Goal: Find specific page/section: Find specific page/section

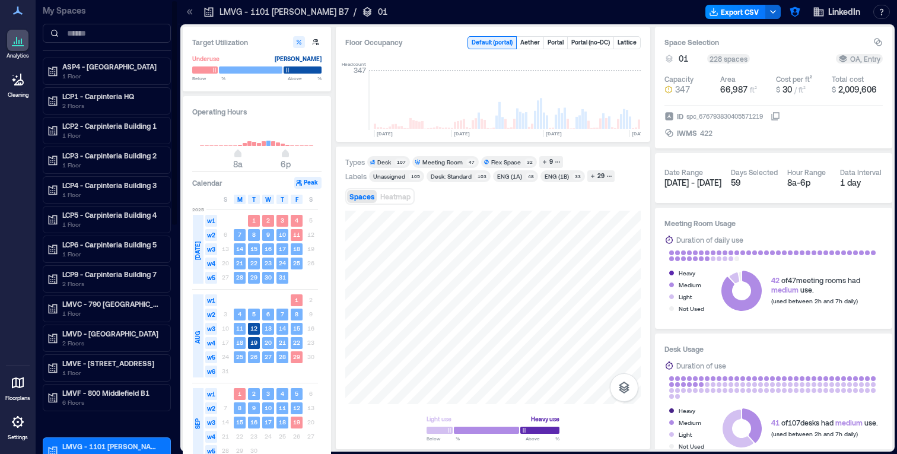
scroll to position [0, 1682]
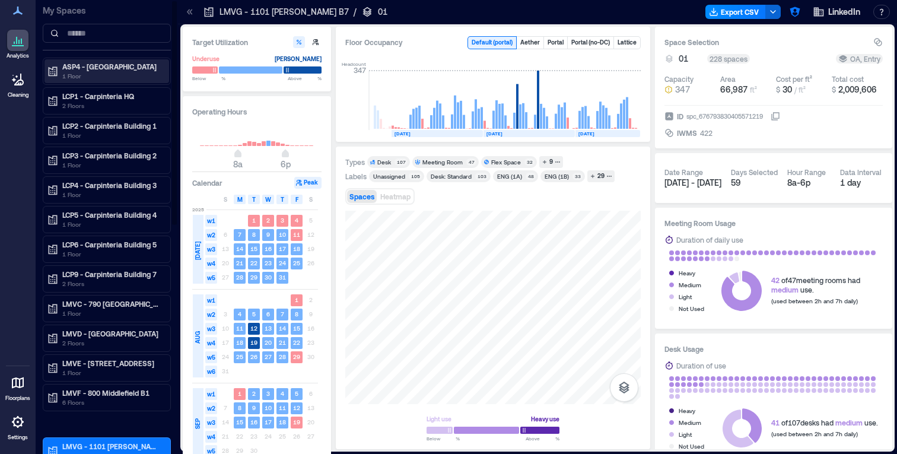
click at [90, 69] on p "ASP4 - [GEOGRAPHIC_DATA]" at bounding box center [112, 66] width 100 height 9
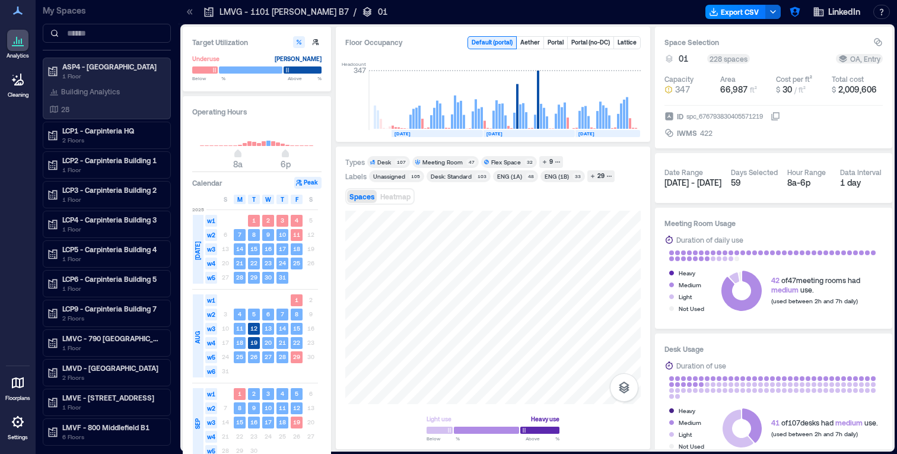
click at [187, 12] on icon at bounding box center [190, 12] width 12 height 12
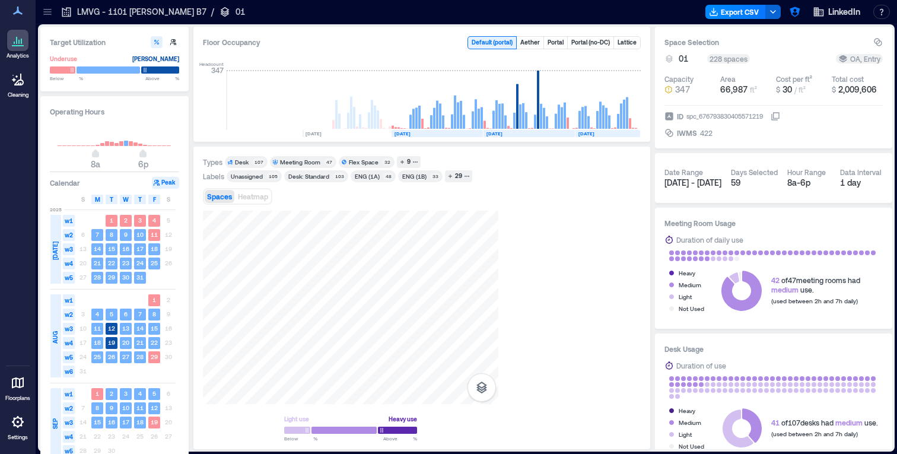
scroll to position [0, 1540]
click at [47, 14] on icon at bounding box center [47, 14] width 8 height 1
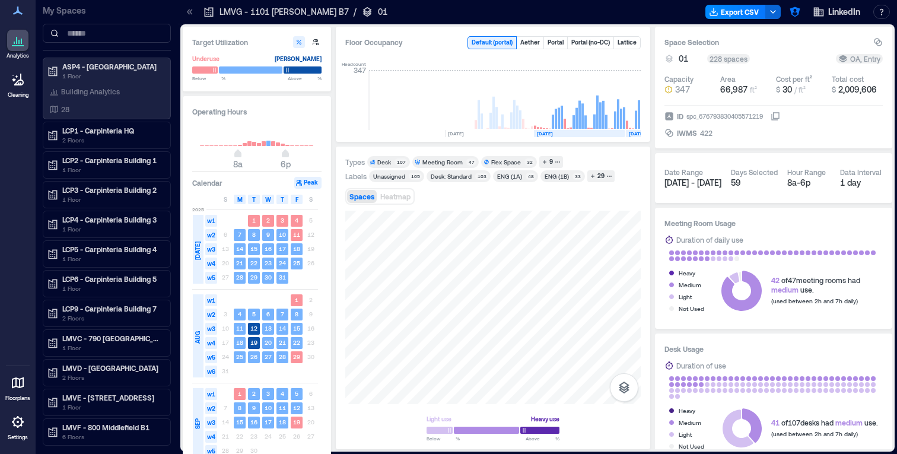
click at [188, 12] on icon at bounding box center [188, 11] width 3 height 5
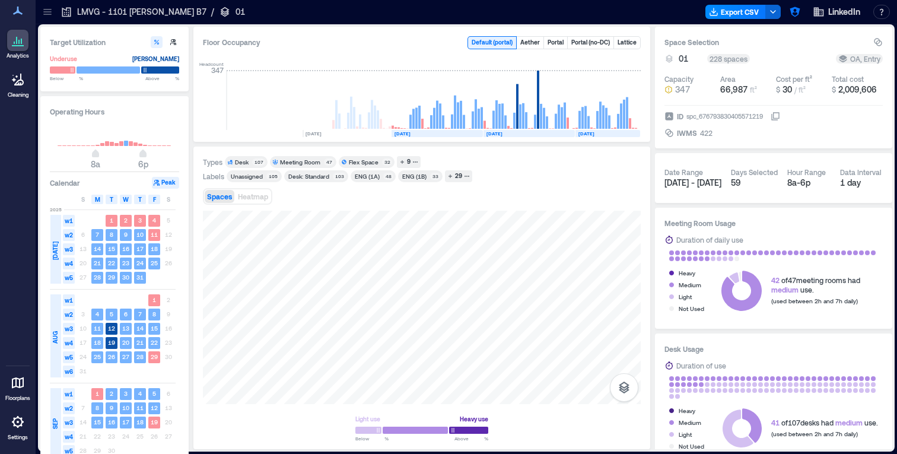
click at [127, 14] on p "LMVG - 1101 [PERSON_NAME] B7" at bounding box center [141, 12] width 129 height 12
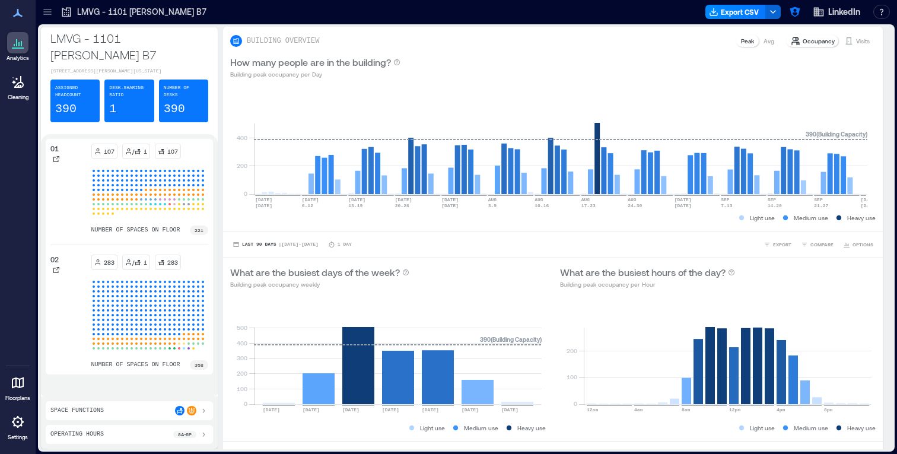
click at [50, 14] on icon at bounding box center [48, 12] width 12 height 12
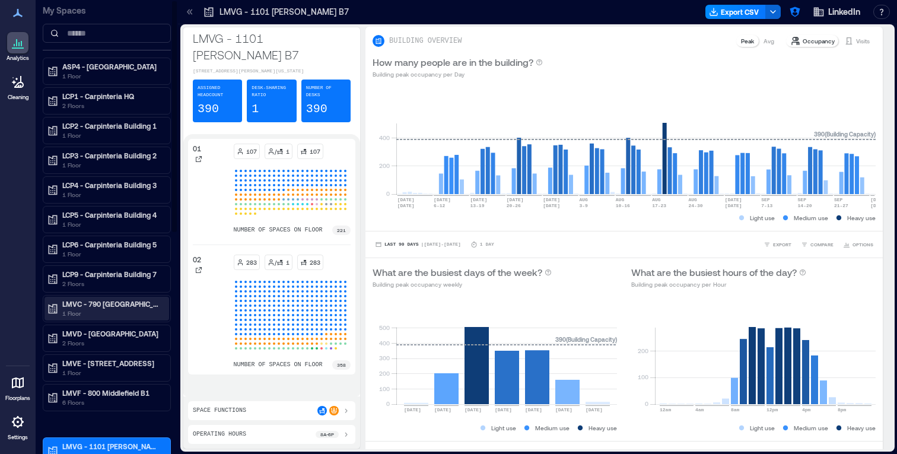
click at [119, 313] on p "1 Floor" at bounding box center [112, 313] width 100 height 9
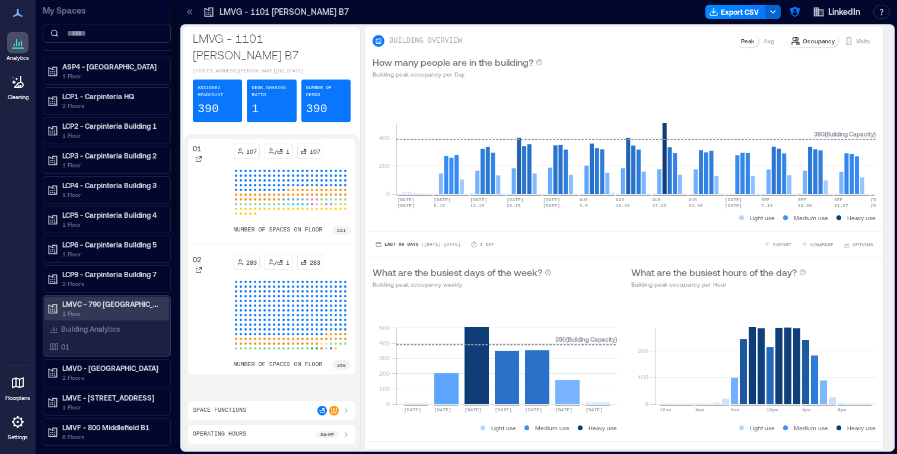
click at [123, 303] on p "LMVC - 790 [GEOGRAPHIC_DATA] B2" at bounding box center [112, 303] width 100 height 9
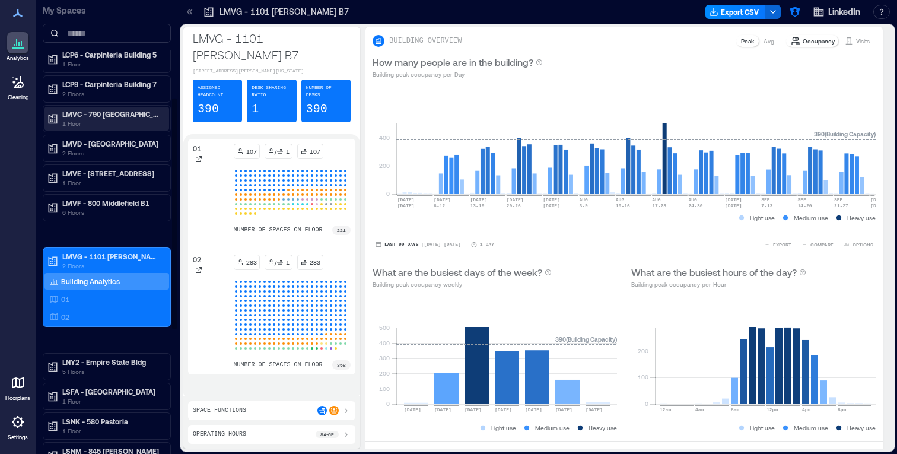
scroll to position [193, 0]
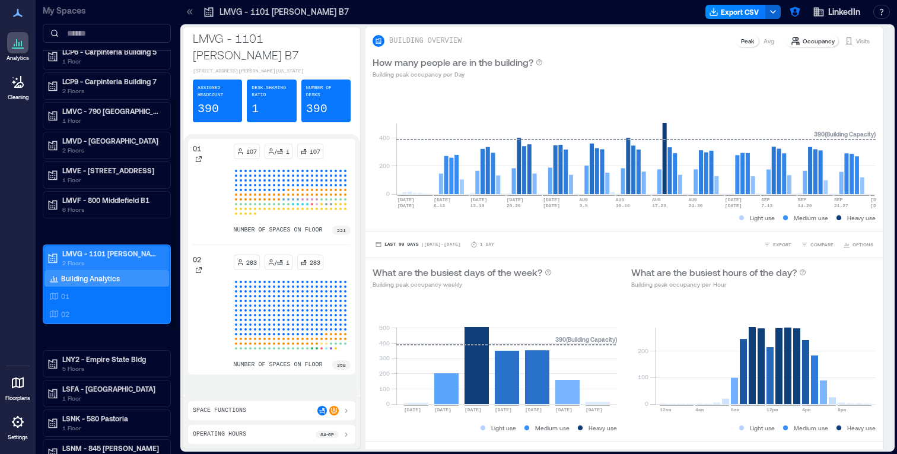
click at [110, 252] on p "LMVG - 1101 [PERSON_NAME] B7" at bounding box center [112, 253] width 100 height 9
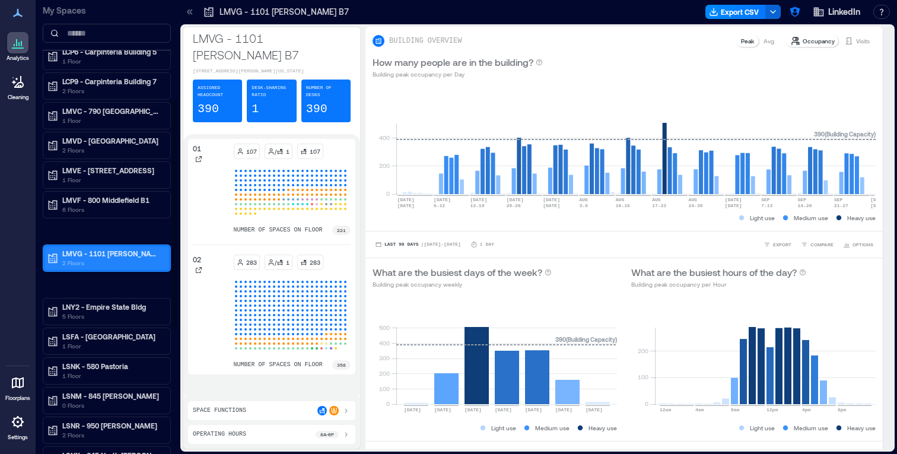
click at [110, 252] on p "LMVG - 1101 [PERSON_NAME] B7" at bounding box center [112, 253] width 100 height 9
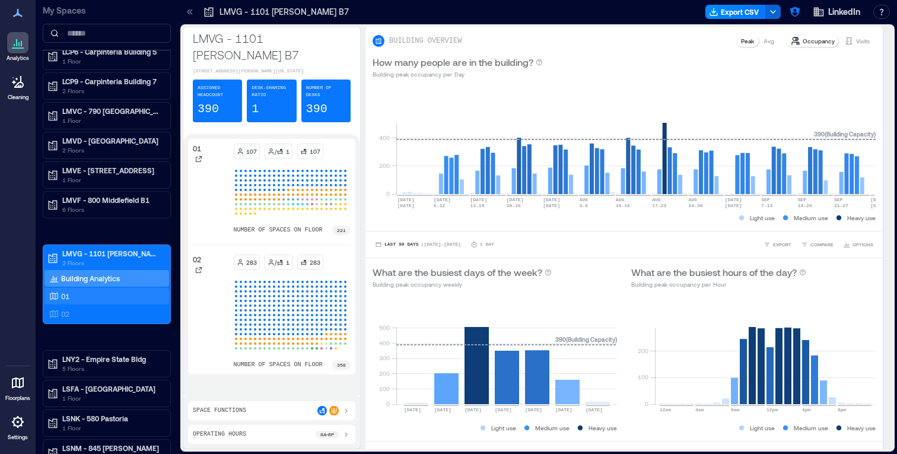
click at [100, 297] on div "01" at bounding box center [104, 296] width 115 height 12
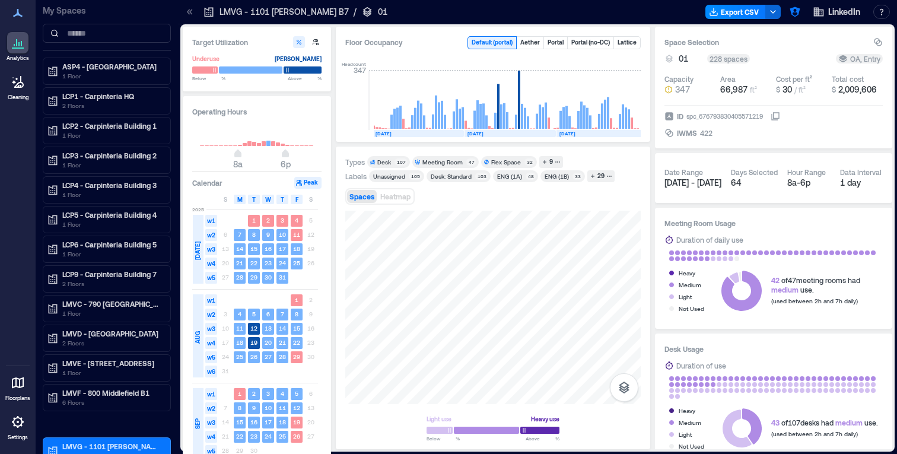
click at [236, 12] on p "LMVG - 1101 [PERSON_NAME] B7" at bounding box center [284, 12] width 129 height 12
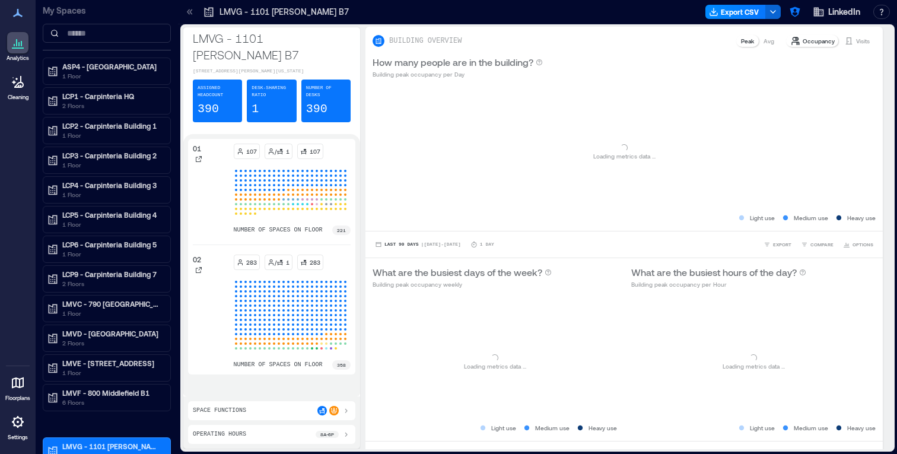
click at [188, 14] on icon at bounding box center [190, 12] width 12 height 12
